Goal: Transaction & Acquisition: Purchase product/service

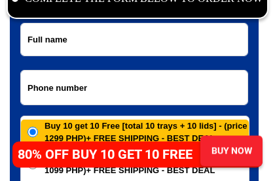
scroll to position [6385, 0]
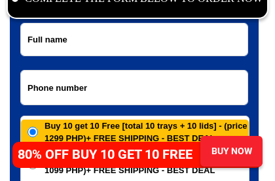
click at [111, 42] on input "Input full_name" at bounding box center [134, 40] width 226 height 32
type input "09171098926"
type input "[PERSON_NAME]"
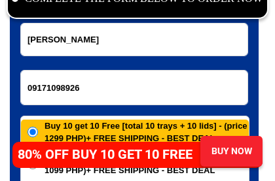
select select "Select province"
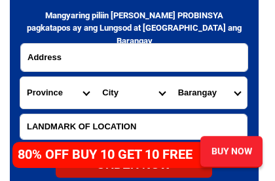
scroll to position [6610, 0]
click at [110, 57] on input "Input address" at bounding box center [134, 57] width 226 height 27
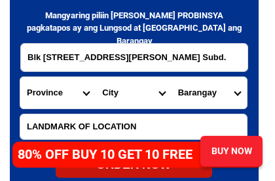
type input "Blk [STREET_ADDRESS][PERSON_NAME] Subd."
click at [89, 94] on select "Province [GEOGRAPHIC_DATA] [GEOGRAPHIC_DATA] [GEOGRAPHIC_DATA] [GEOGRAPHIC_DATA…" at bounding box center [57, 92] width 75 height 31
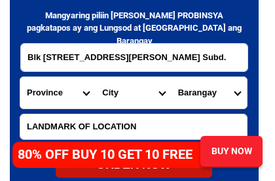
select select "63_826"
click at [165, 92] on select "City [PERSON_NAME] [PERSON_NAME] [GEOGRAPHIC_DATA]-city [GEOGRAPHIC_DATA]-[GEOG…" at bounding box center [133, 92] width 75 height 31
select select "63_8262364"
click at [240, 94] on select "Barangay Burol Burol i Burol ii Burol iii [PERSON_NAME] (bago-a-ingud) [PERSON_…" at bounding box center [208, 92] width 75 height 31
select select "63_826236465"
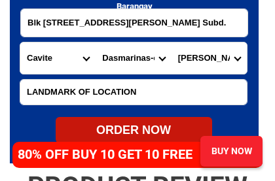
click at [82, 92] on input "Input LANDMARKOFLOCATION" at bounding box center [133, 92] width 226 height 25
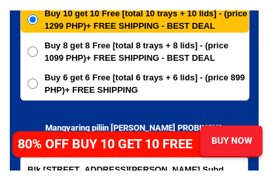
scroll to position [6506, 0]
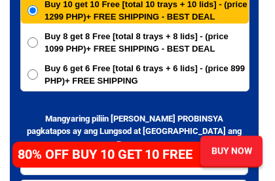
type input "5th house on the right from subdivision’s water tank."
click at [33, 71] on input "Buy 6 get 6 Free [total 6 trays + 6 lids] - (price 899 PHP)+ FREE SHIPPING" at bounding box center [32, 74] width 10 height 10
radio input "true"
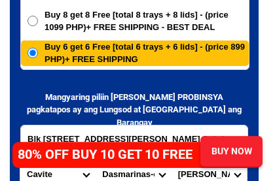
scroll to position [6538, 0]
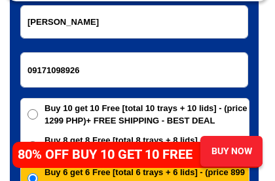
click at [101, 20] on input "[PERSON_NAME]" at bounding box center [134, 22] width 226 height 32
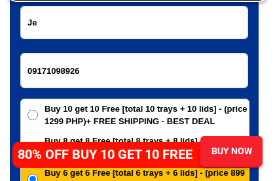
type input "J"
click at [97, 71] on input "09171098926" at bounding box center [134, 71] width 226 height 34
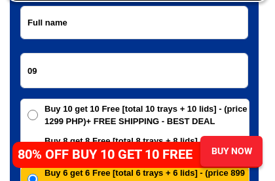
type input "0"
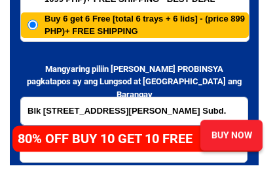
scroll to position [6551, 0]
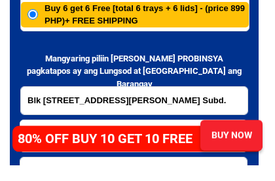
click at [240, 103] on input "Blk [STREET_ADDRESS][PERSON_NAME] Subd." at bounding box center [134, 116] width 226 height 27
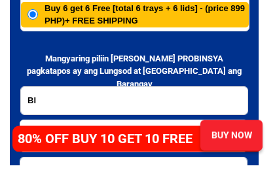
type input "B"
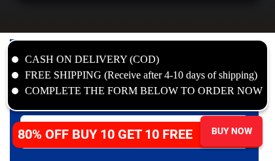
scroll to position [6287, 0]
